Goal: Task Accomplishment & Management: Manage account settings

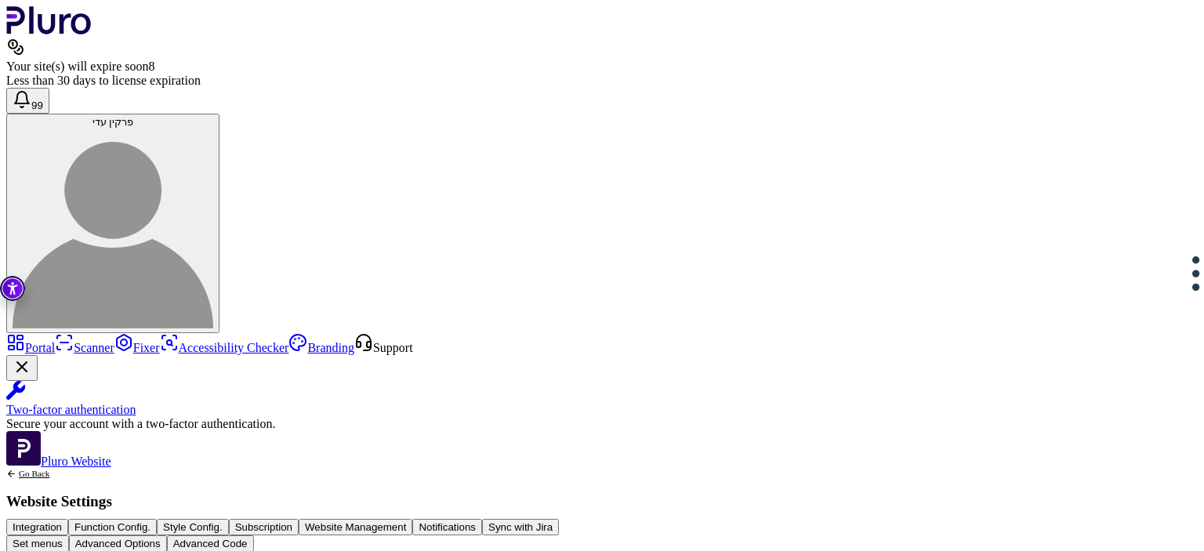
scroll to position [403, 0]
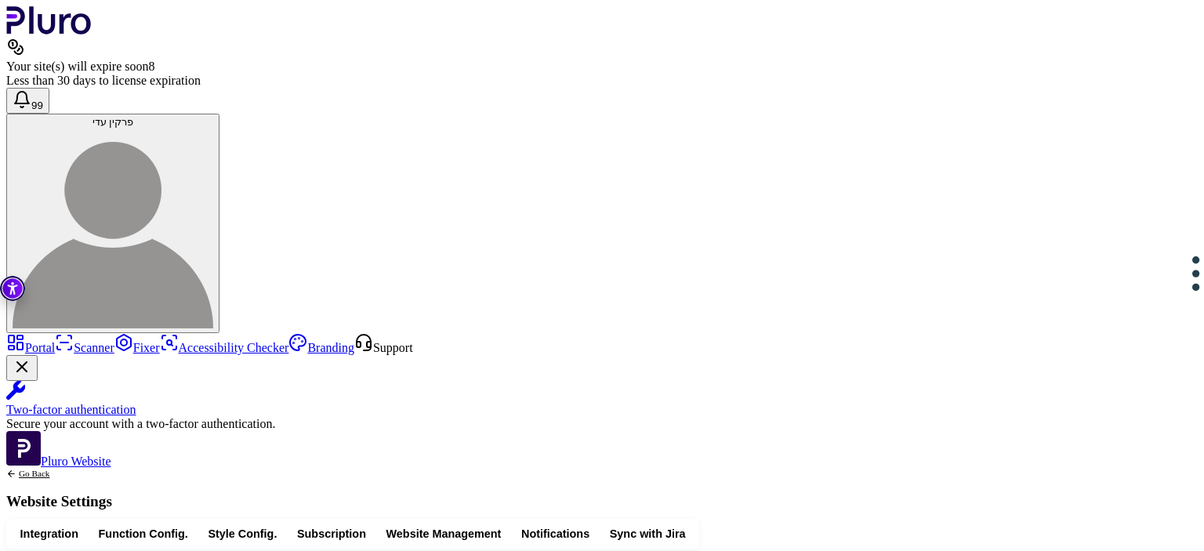
type input "**********"
